Goal: Task Accomplishment & Management: Use online tool/utility

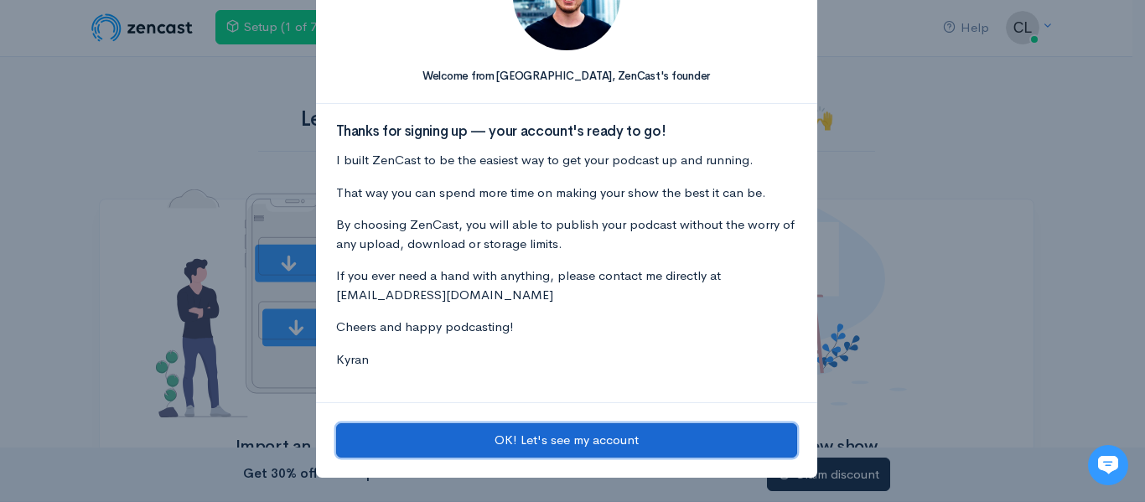
click at [647, 447] on button "OK! Let's see my account" at bounding box center [566, 440] width 461 height 34
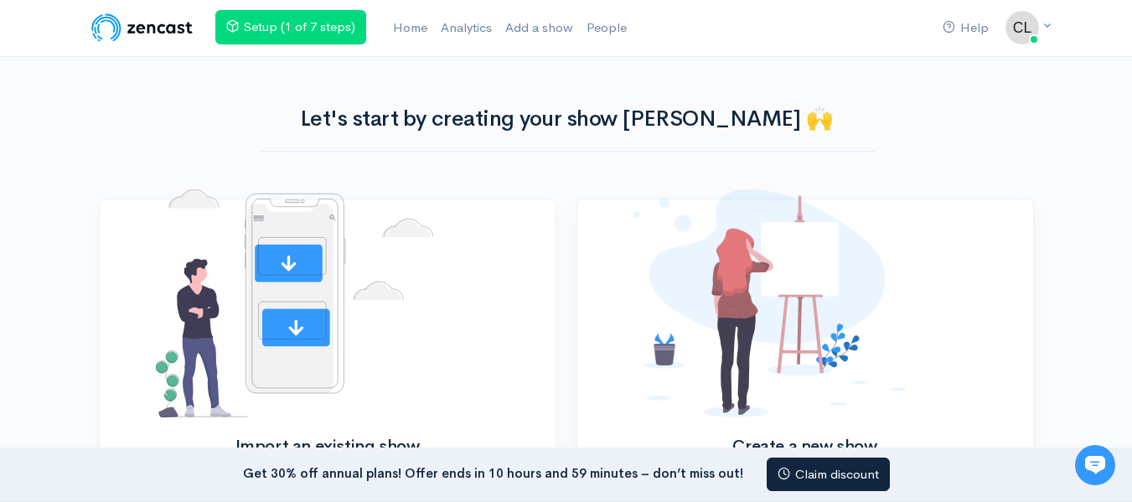
scroll to position [56, 0]
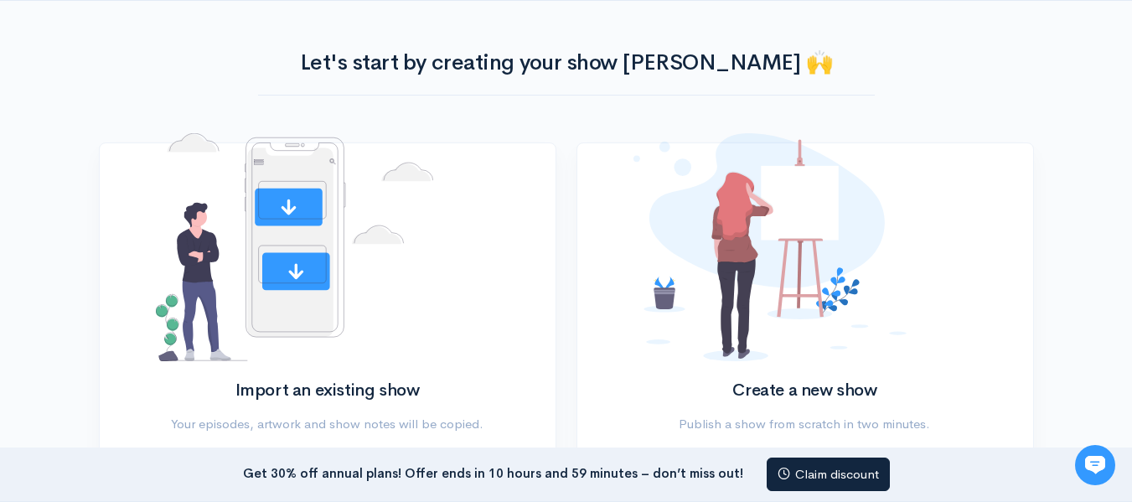
click at [462, 56] on h1 "Let's start by creating your show [PERSON_NAME] 🙌" at bounding box center [566, 63] width 617 height 24
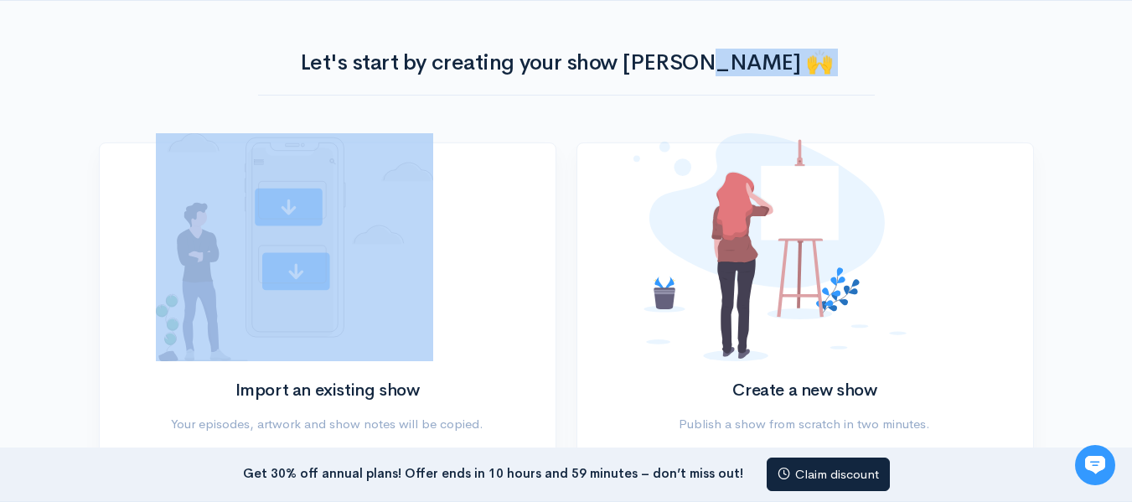
click at [462, 56] on h1 "Let's start by creating your show [PERSON_NAME] 🙌" at bounding box center [566, 63] width 617 height 24
copy div "Let's start by creating your show [PERSON_NAME] 🙌"
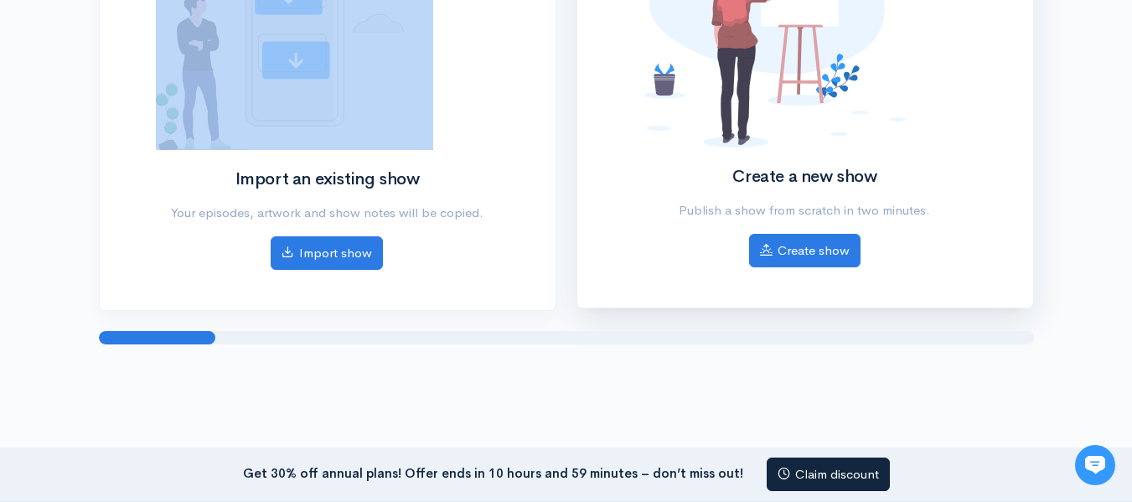
scroll to position [328, 0]
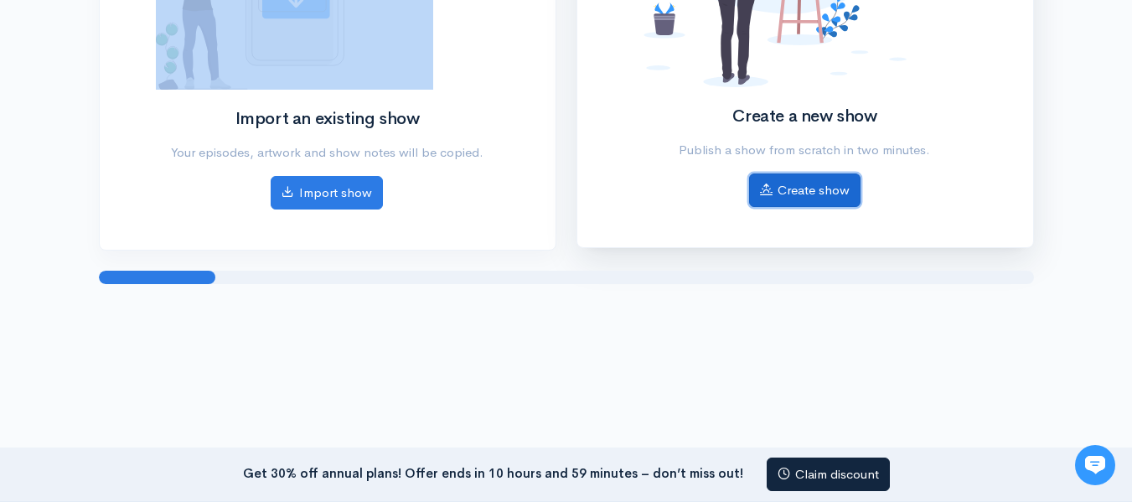
click at [809, 201] on link "Create show" at bounding box center [804, 190] width 111 height 34
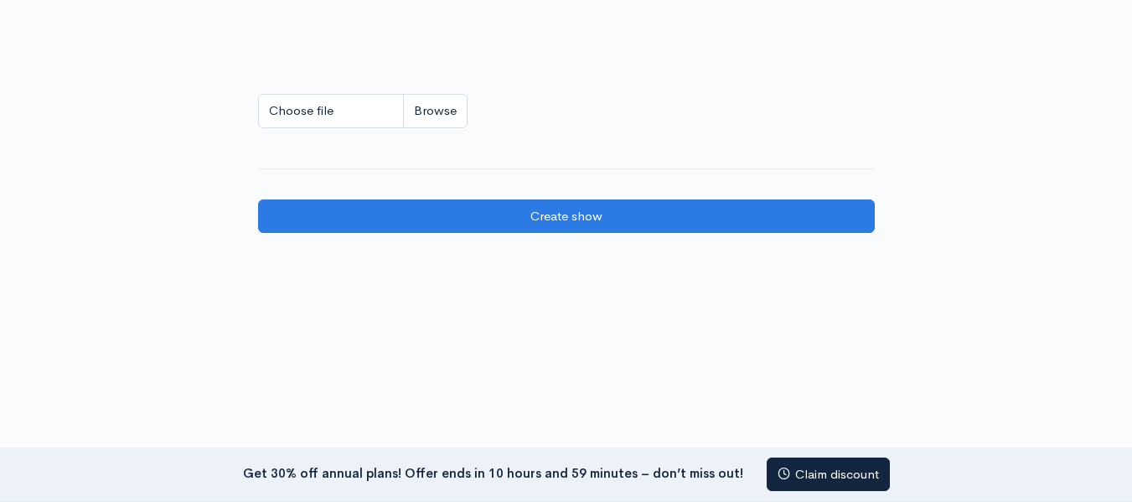
scroll to position [1113, 0]
